Goal: Task Accomplishment & Management: Use online tool/utility

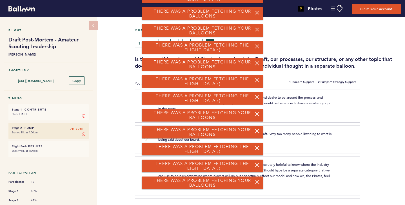
scroll to position [396, 0]
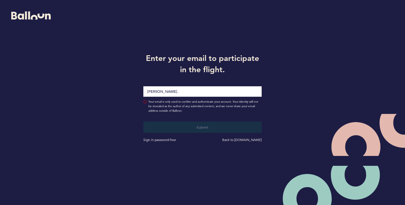
type input "[PERSON_NAME][EMAIL_ADDRESS][PERSON_NAME][DOMAIN_NAME]"
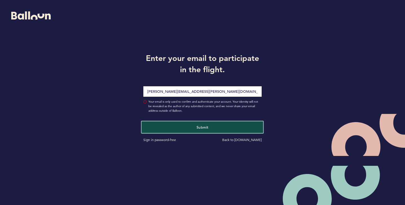
click at [176, 129] on button "Submit" at bounding box center [203, 127] width 122 height 12
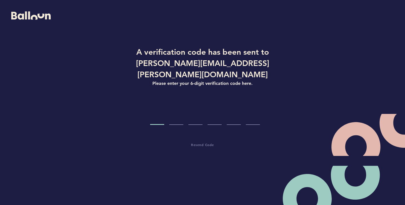
click at [150, 108] on input "Code digit 1" at bounding box center [157, 114] width 14 height 21
type input "4"
type input "9"
type input "0"
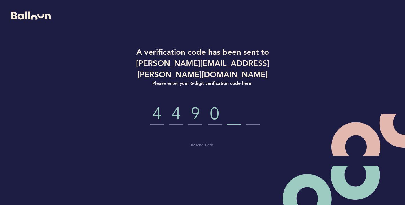
type input "6"
type input "2"
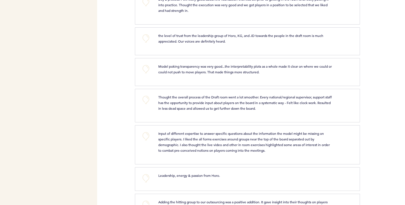
scroll to position [620, 0]
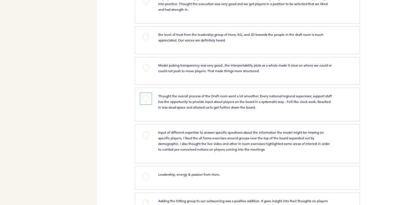
click at [143, 104] on button "+0" at bounding box center [145, 98] width 11 height 11
click at [143, 104] on button "+1" at bounding box center [145, 98] width 11 height 11
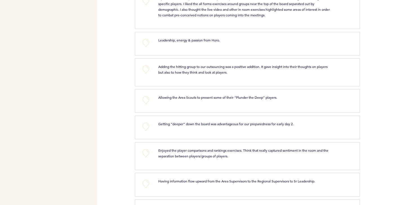
scroll to position [754, 0]
click at [146, 100] on button "+0" at bounding box center [145, 99] width 11 height 11
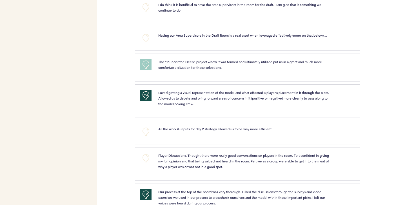
scroll to position [0, 0]
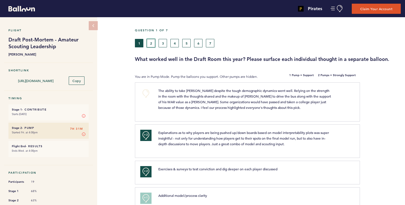
click at [150, 43] on button "2" at bounding box center [151, 43] width 8 height 8
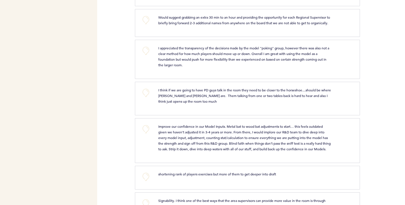
scroll to position [267, 0]
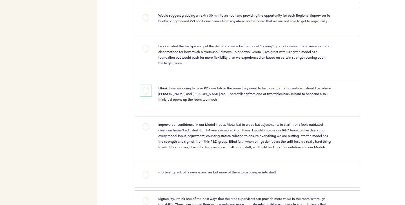
click at [145, 96] on button "+0" at bounding box center [145, 90] width 11 height 11
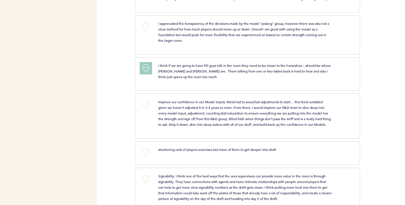
scroll to position [289, 0]
click at [144, 73] on button "+1" at bounding box center [145, 67] width 11 height 11
click at [144, 73] on button "+2" at bounding box center [145, 67] width 11 height 11
click at [144, 73] on button "+0" at bounding box center [145, 67] width 11 height 11
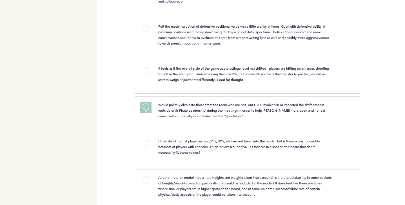
scroll to position [567, 0]
click at [143, 112] on button "+1" at bounding box center [145, 106] width 11 height 11
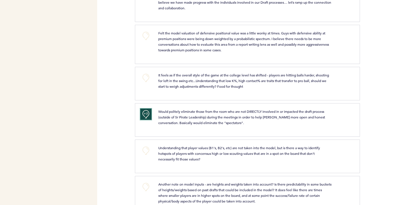
scroll to position [559, 0]
click at [146, 83] on button "+0" at bounding box center [145, 77] width 11 height 11
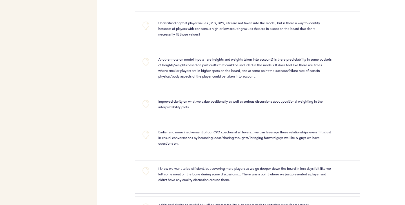
scroll to position [684, 0]
click at [140, 109] on button "+0" at bounding box center [145, 103] width 11 height 11
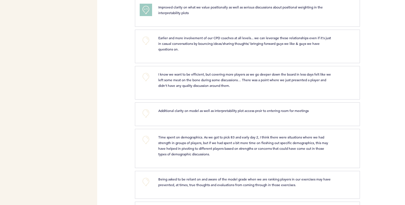
scroll to position [778, 0]
click at [140, 92] on div "+0" at bounding box center [145, 81] width 18 height 21
click at [143, 82] on button "+0" at bounding box center [145, 76] width 11 height 11
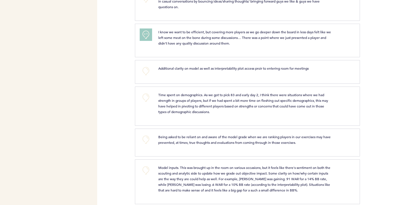
scroll to position [822, 0]
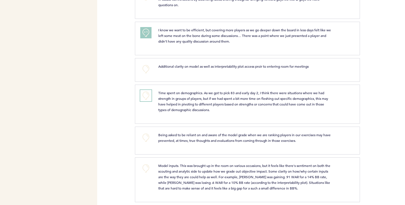
click at [142, 101] on button "+0" at bounding box center [145, 95] width 11 height 11
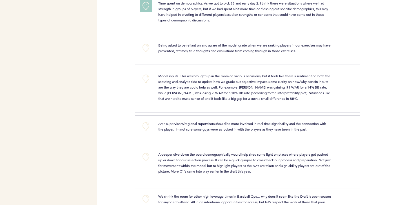
scroll to position [919, 0]
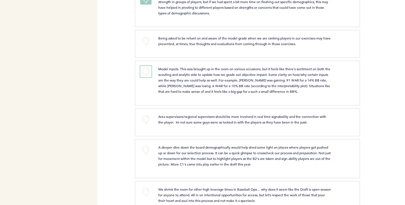
click at [144, 77] on button "+0" at bounding box center [145, 71] width 11 height 11
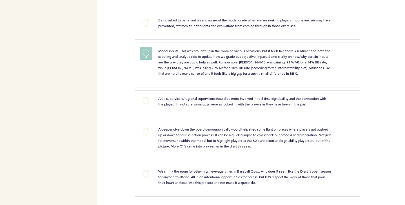
scroll to position [953, 0]
click at [145, 103] on button "+0" at bounding box center [145, 100] width 11 height 11
click at [145, 173] on button "+0" at bounding box center [145, 173] width 11 height 11
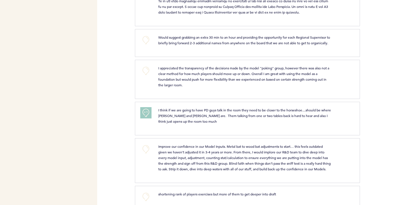
scroll to position [0, 0]
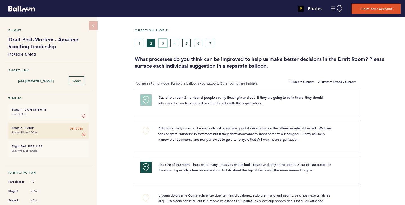
click at [163, 44] on button "3" at bounding box center [163, 43] width 8 height 8
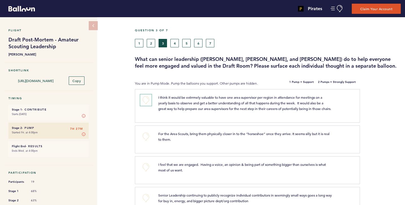
click at [149, 99] on button "+0" at bounding box center [145, 99] width 11 height 11
click at [144, 101] on span "+1" at bounding box center [146, 100] width 4 height 6
click at [144, 101] on span "+2" at bounding box center [146, 100] width 4 height 6
click at [144, 101] on button "+0" at bounding box center [145, 99] width 11 height 11
click at [144, 101] on span "+1" at bounding box center [146, 100] width 4 height 6
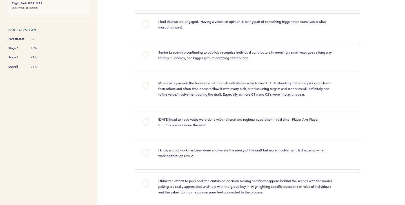
scroll to position [143, 0]
click at [148, 158] on button "+0" at bounding box center [145, 152] width 11 height 11
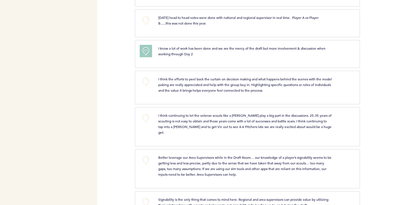
scroll to position [245, 0]
click at [146, 160] on button "+0" at bounding box center [145, 159] width 11 height 11
click at [146, 160] on span "+1" at bounding box center [146, 159] width 4 height 6
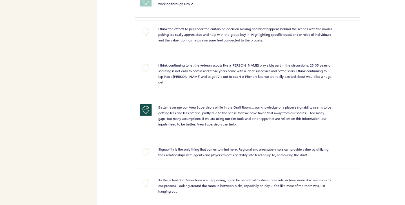
scroll to position [295, 0]
click at [145, 152] on button "+0" at bounding box center [145, 151] width 11 height 11
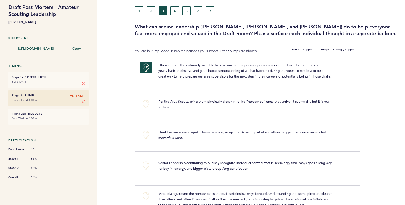
scroll to position [0, 0]
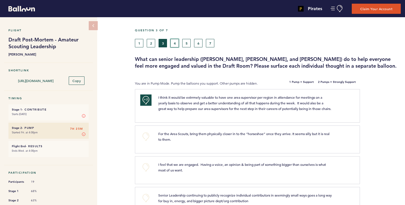
click at [175, 42] on button "4" at bounding box center [174, 43] width 8 height 8
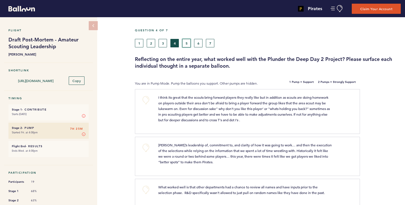
click at [186, 44] on button "5" at bounding box center [186, 43] width 8 height 8
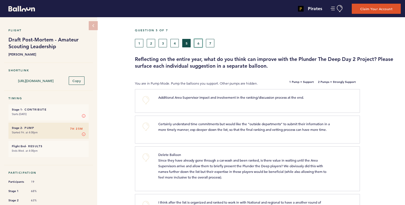
click at [198, 44] on button "6" at bounding box center [198, 43] width 8 height 8
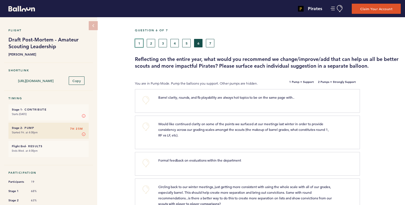
click at [142, 42] on button "1" at bounding box center [139, 43] width 8 height 8
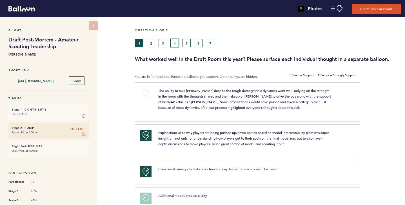
click at [175, 43] on button "4" at bounding box center [174, 43] width 8 height 8
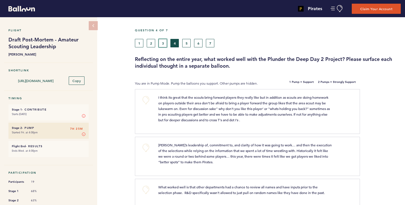
click at [166, 43] on button "3" at bounding box center [163, 43] width 8 height 8
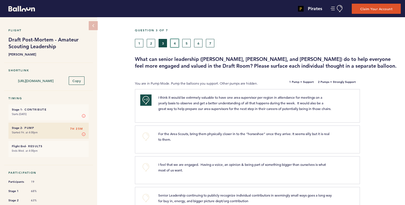
click at [178, 43] on button "4" at bounding box center [174, 43] width 8 height 8
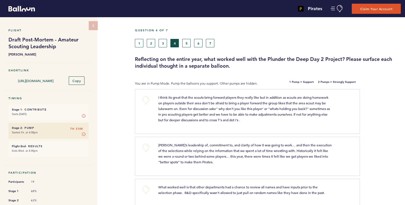
click at [167, 44] on div "1 2 3 4 5 6 7" at bounding box center [233, 43] width 197 height 8
click at [163, 44] on button "3" at bounding box center [163, 43] width 8 height 8
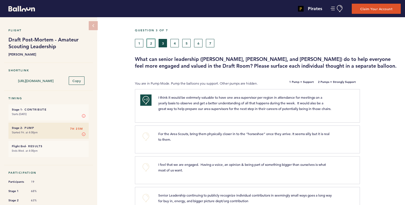
click at [152, 44] on button "2" at bounding box center [151, 43] width 8 height 8
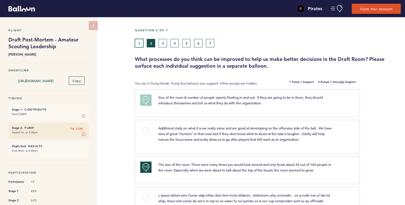
click at [140, 43] on button "1" at bounding box center [139, 43] width 8 height 8
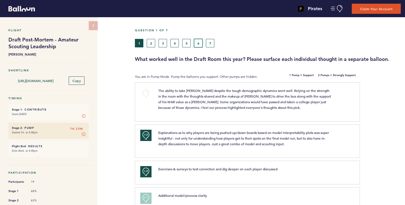
click at [199, 43] on button "6" at bounding box center [198, 43] width 8 height 8
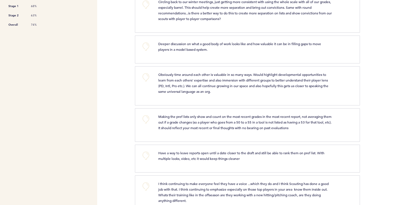
scroll to position [186, 0]
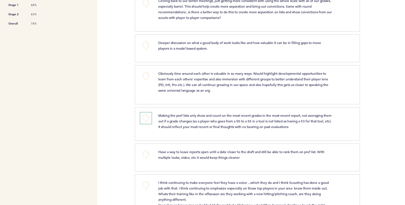
click at [148, 119] on button "+0" at bounding box center [145, 117] width 11 height 11
click at [148, 119] on span "+1" at bounding box center [146, 118] width 4 height 6
click at [148, 119] on span "+2" at bounding box center [146, 118] width 4 height 6
click at [148, 119] on button "+0" at bounding box center [145, 117] width 11 height 11
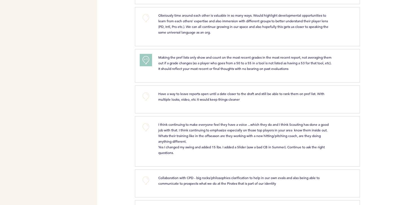
scroll to position [244, 0]
click at [207, 145] on span "I think continuing to make everyone feel they have a voice ...which they do and…" at bounding box center [243, 138] width 171 height 33
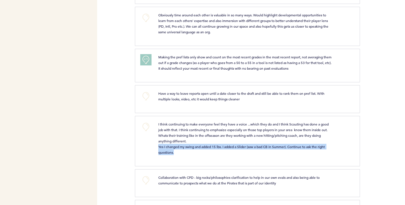
click at [207, 145] on span "I think continuing to make everyone feel they have a voice ...which they do and…" at bounding box center [243, 138] width 171 height 33
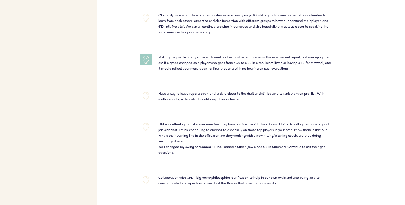
click at [180, 131] on p "I think continuing to make everyone feel they have a voice ...which they do and…" at bounding box center [244, 138] width 173 height 34
click at [179, 133] on span "I think continuing to make everyone feel they have a voice ...which they do and…" at bounding box center [243, 138] width 171 height 33
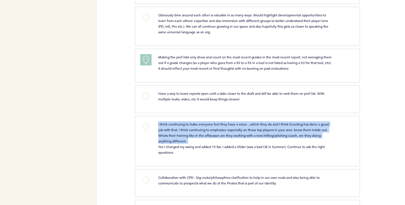
click at [179, 133] on span "I think continuing to make everyone feel they have a voice ...which they do and…" at bounding box center [243, 138] width 171 height 33
click at [175, 133] on span "I think continuing to make everyone feel they have a voice ...which they do and…" at bounding box center [243, 138] width 171 height 33
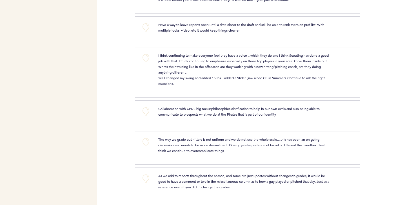
scroll to position [315, 0]
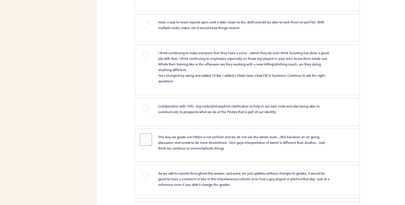
click at [145, 137] on button "+0" at bounding box center [145, 139] width 11 height 11
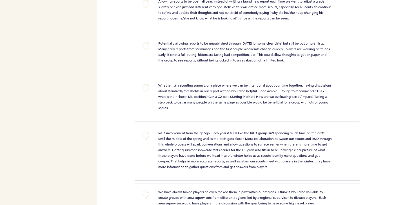
scroll to position [587, 0]
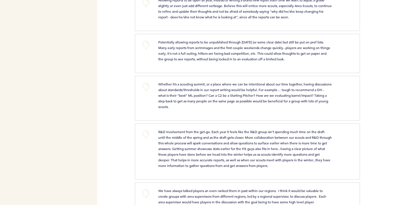
click at [202, 146] on span "R&D involvement from the get-go. Each year it feels like the R&D group isn't sp…" at bounding box center [245, 148] width 174 height 38
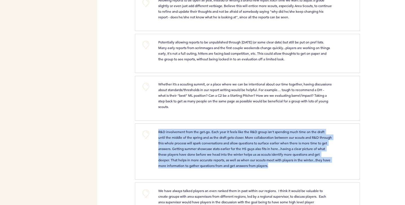
click at [202, 146] on span "R&D involvement from the get-go. Each year it feels like the R&D group isn't sp…" at bounding box center [245, 148] width 174 height 38
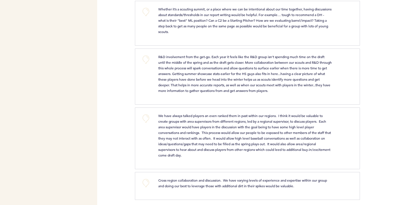
scroll to position [665, 0]
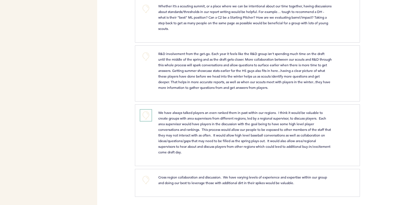
click at [149, 115] on button "+0" at bounding box center [145, 115] width 11 height 11
click at [145, 180] on button "+0" at bounding box center [145, 179] width 11 height 11
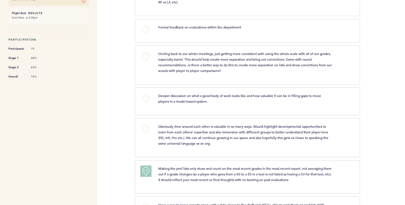
scroll to position [0, 0]
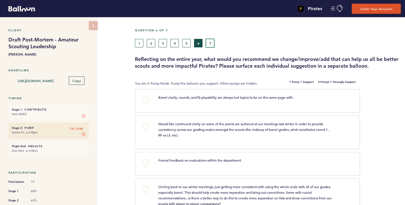
click at [206, 47] on button "7" at bounding box center [210, 43] width 8 height 8
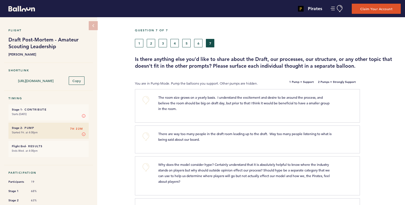
click at [140, 98] on div "+0" at bounding box center [145, 104] width 18 height 21
click at [149, 99] on button "+0" at bounding box center [145, 99] width 11 height 11
click at [149, 99] on button "+1" at bounding box center [145, 99] width 11 height 11
click at [145, 136] on button "+0" at bounding box center [145, 136] width 11 height 11
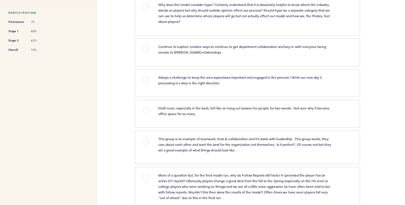
scroll to position [162, 0]
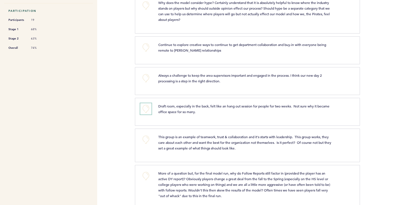
click at [144, 110] on button "+0" at bounding box center [145, 108] width 11 height 11
click at [142, 141] on button "+0" at bounding box center [145, 139] width 11 height 11
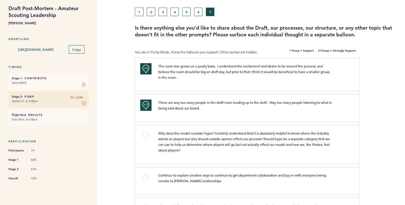
scroll to position [0, 0]
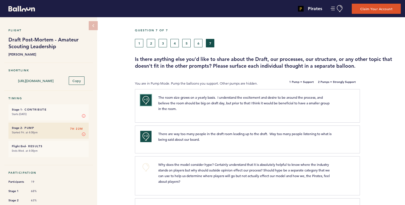
click at [148, 98] on button "+2" at bounding box center [145, 99] width 11 height 11
click at [148, 98] on button "+0" at bounding box center [145, 99] width 11 height 11
click at [148, 137] on button "+2" at bounding box center [145, 136] width 11 height 11
click at [148, 137] on button "+0" at bounding box center [145, 136] width 11 height 11
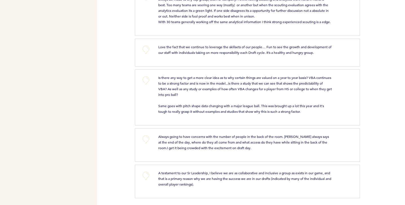
scroll to position [396, 0]
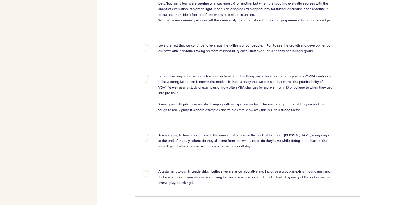
click at [148, 176] on button "+0" at bounding box center [145, 173] width 11 height 11
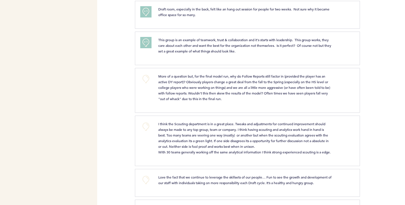
scroll to position [346, 0]
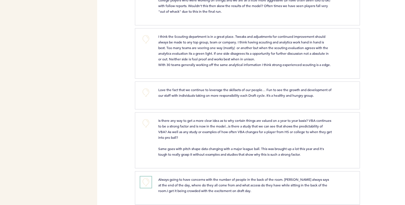
click at [147, 188] on button "+0" at bounding box center [145, 181] width 11 height 11
click at [147, 188] on button "+1" at bounding box center [145, 181] width 11 height 11
click at [147, 188] on button "+2" at bounding box center [145, 181] width 11 height 11
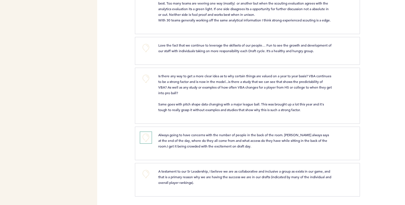
scroll to position [393, 0]
click at [151, 173] on div "+0" at bounding box center [145, 178] width 18 height 21
click at [146, 177] on button "+0" at bounding box center [145, 173] width 11 height 11
click at [140, 173] on button "+2" at bounding box center [145, 173] width 11 height 11
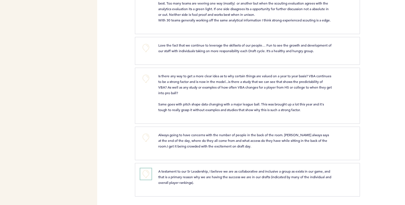
click at [140, 173] on button "+0" at bounding box center [145, 173] width 11 height 11
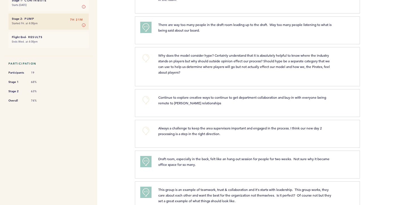
scroll to position [0, 0]
